Goal: Information Seeking & Learning: Learn about a topic

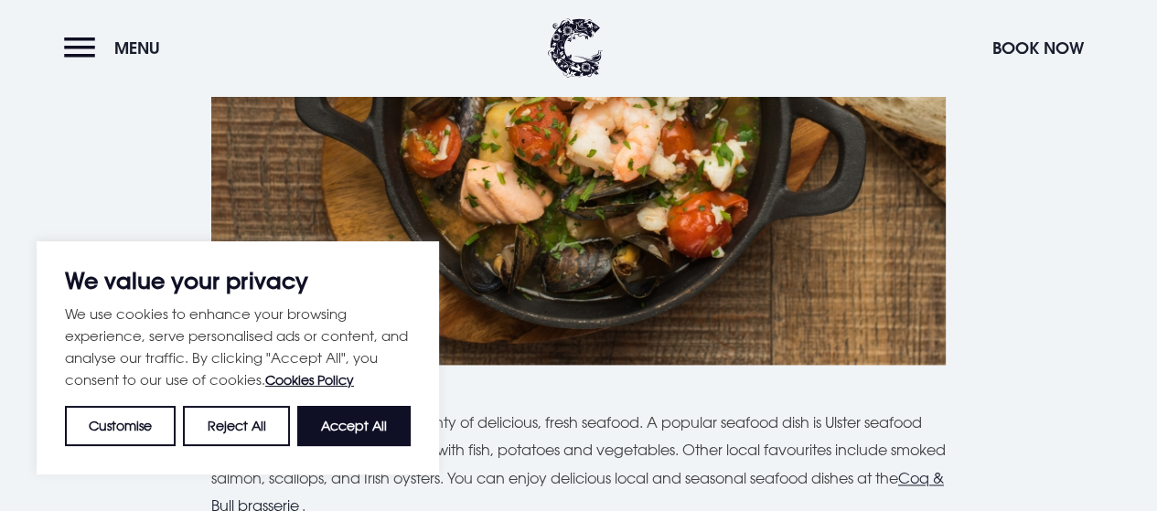
scroll to position [2121, 0]
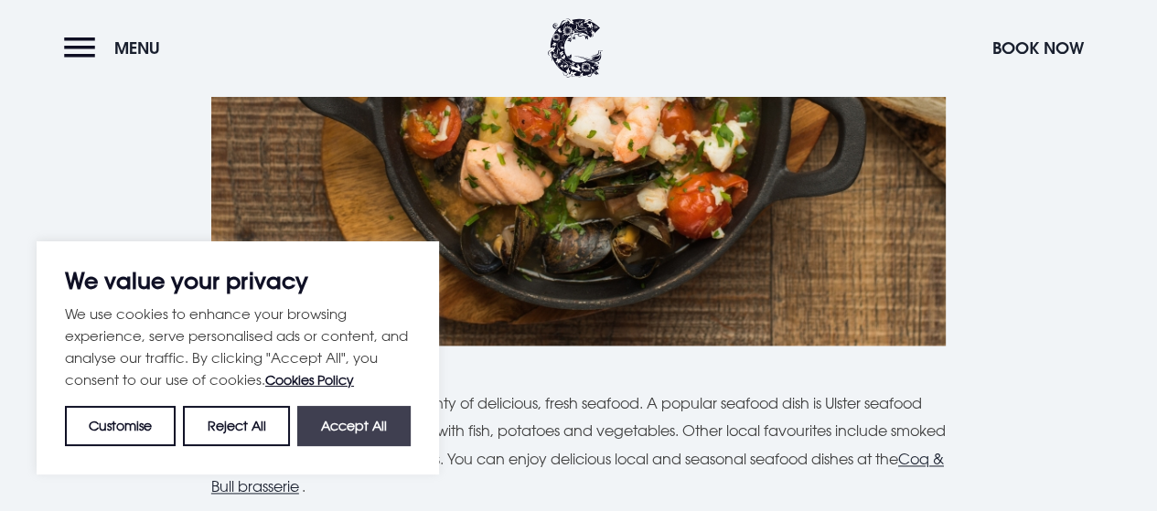
click at [353, 422] on button "Accept All" at bounding box center [353, 426] width 113 height 40
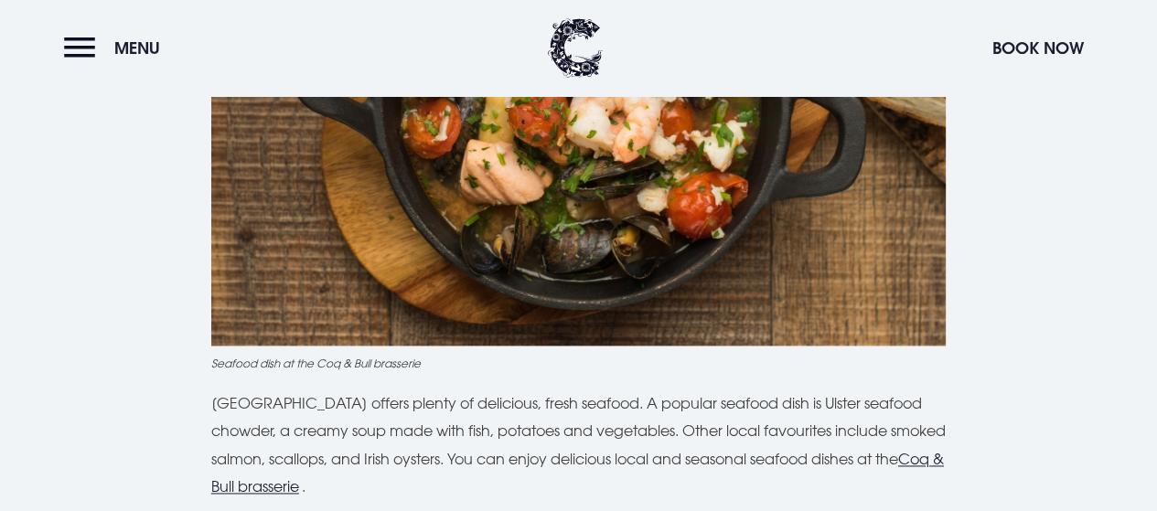
checkbox input "true"
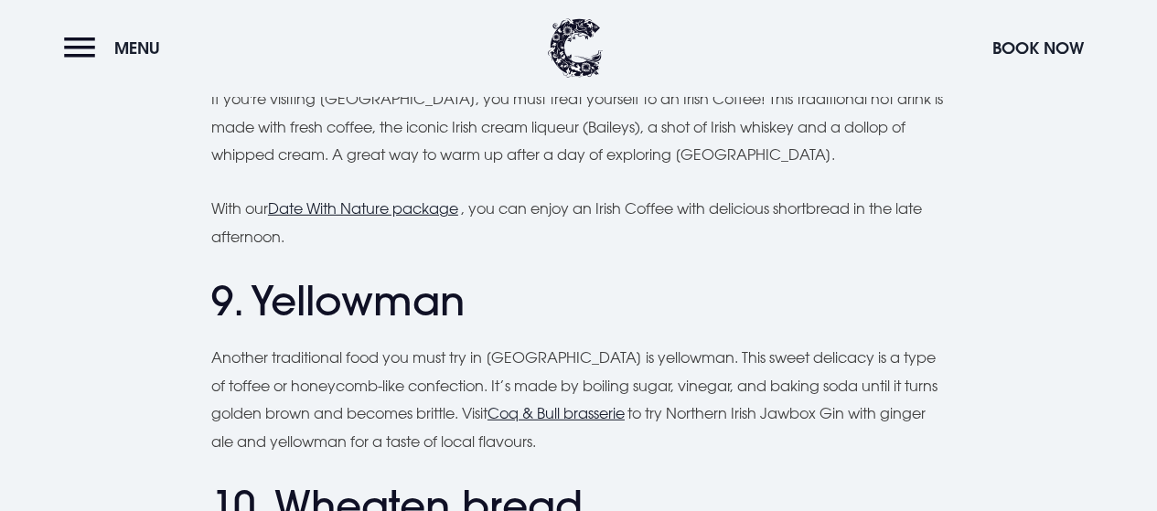
scroll to position [4360, 0]
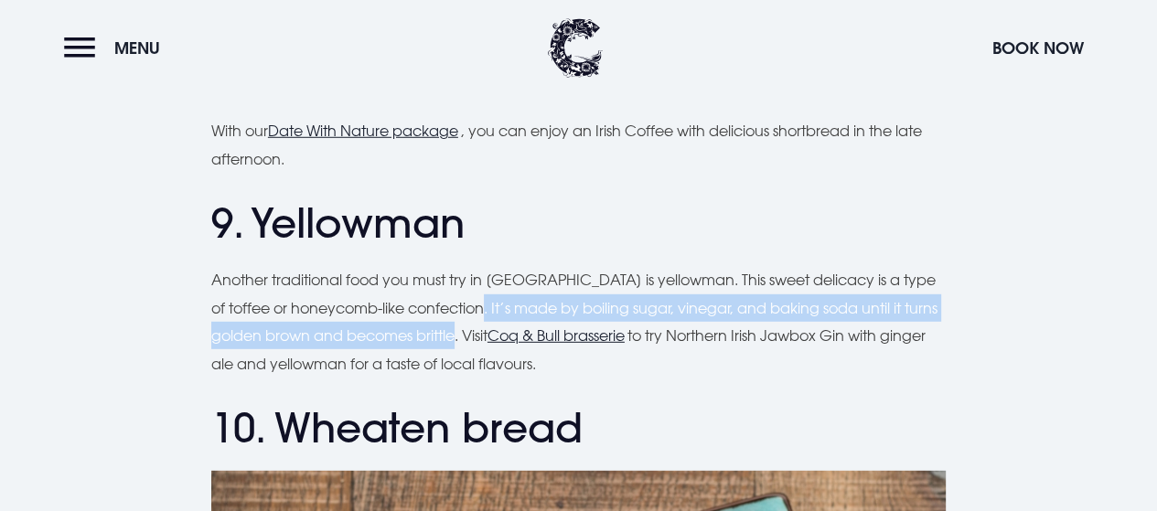
drag, startPoint x: 478, startPoint y: 236, endPoint x: 465, endPoint y: 270, distance: 36.5
click at [465, 270] on p "Another traditional food you must try in [GEOGRAPHIC_DATA] is yellowman. This s…" at bounding box center [578, 322] width 734 height 112
click at [428, 267] on p "Another traditional food you must try in [GEOGRAPHIC_DATA] is yellowman. This s…" at bounding box center [578, 322] width 734 height 112
drag, startPoint x: 477, startPoint y: 235, endPoint x: 461, endPoint y: 268, distance: 36.8
click at [461, 268] on p "Another traditional food you must try in [GEOGRAPHIC_DATA] is yellowman. This s…" at bounding box center [578, 322] width 734 height 112
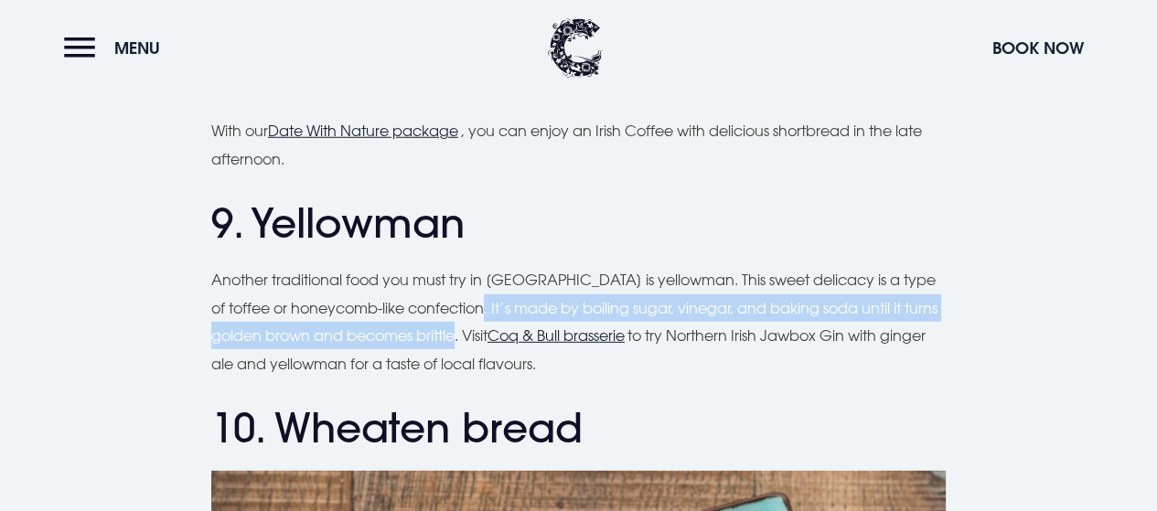
click at [449, 279] on div at bounding box center [449, 279] width 0 height 0
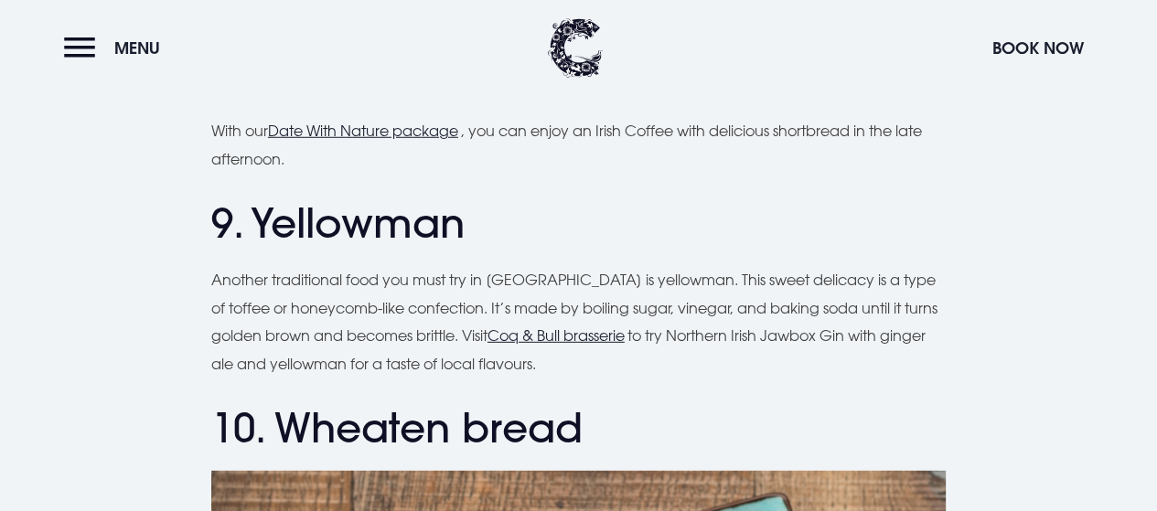
click at [508, 266] on p "Another traditional food you must try in [GEOGRAPHIC_DATA] is yellowman. This s…" at bounding box center [578, 322] width 734 height 112
